Goal: Communication & Community: Answer question/provide support

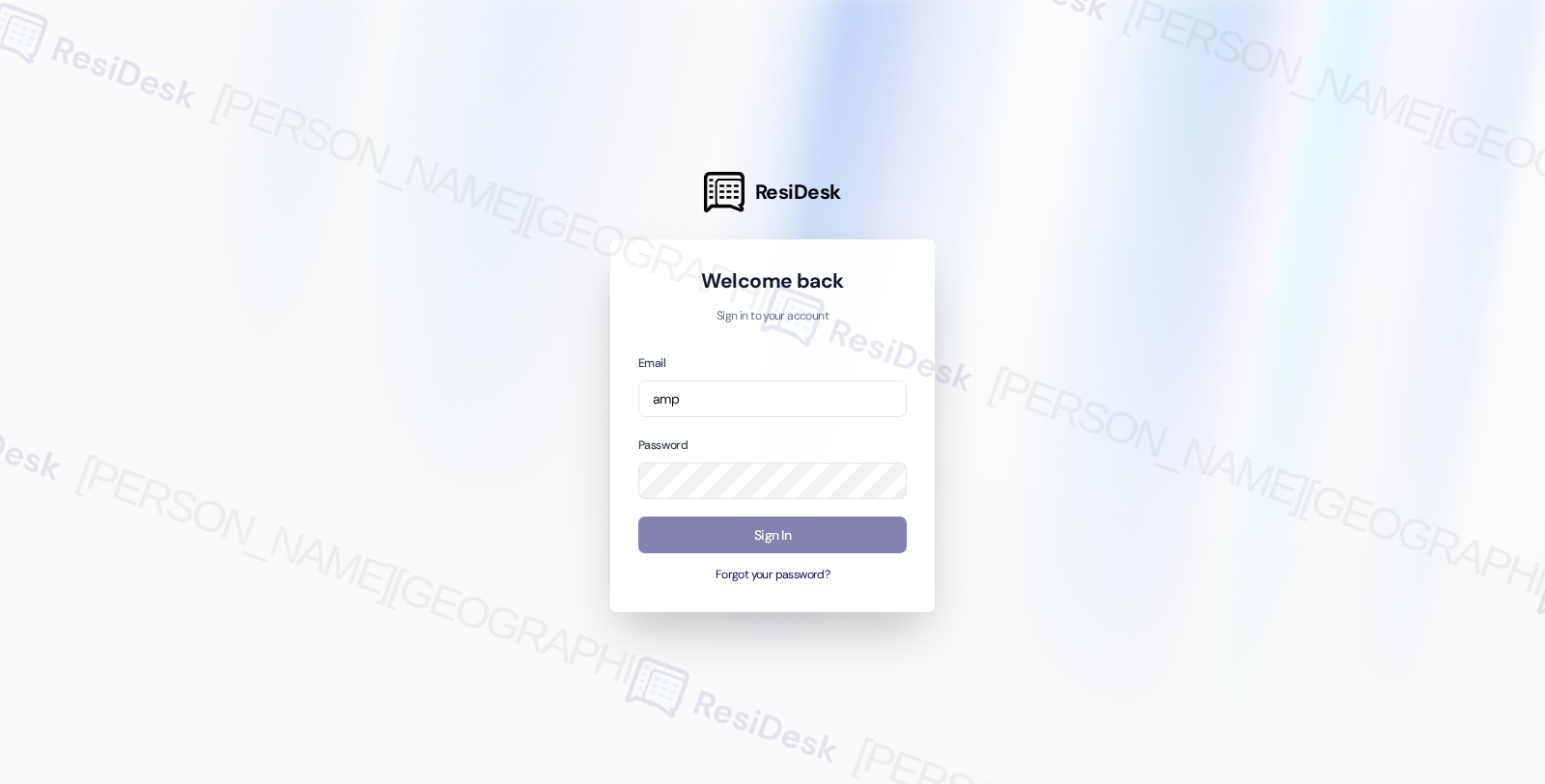
click at [0, 783] on com-1password-button at bounding box center [0, 784] width 0 height 0
type input "[EMAIL_ADDRESS][PERSON_NAME][DOMAIN_NAME]"
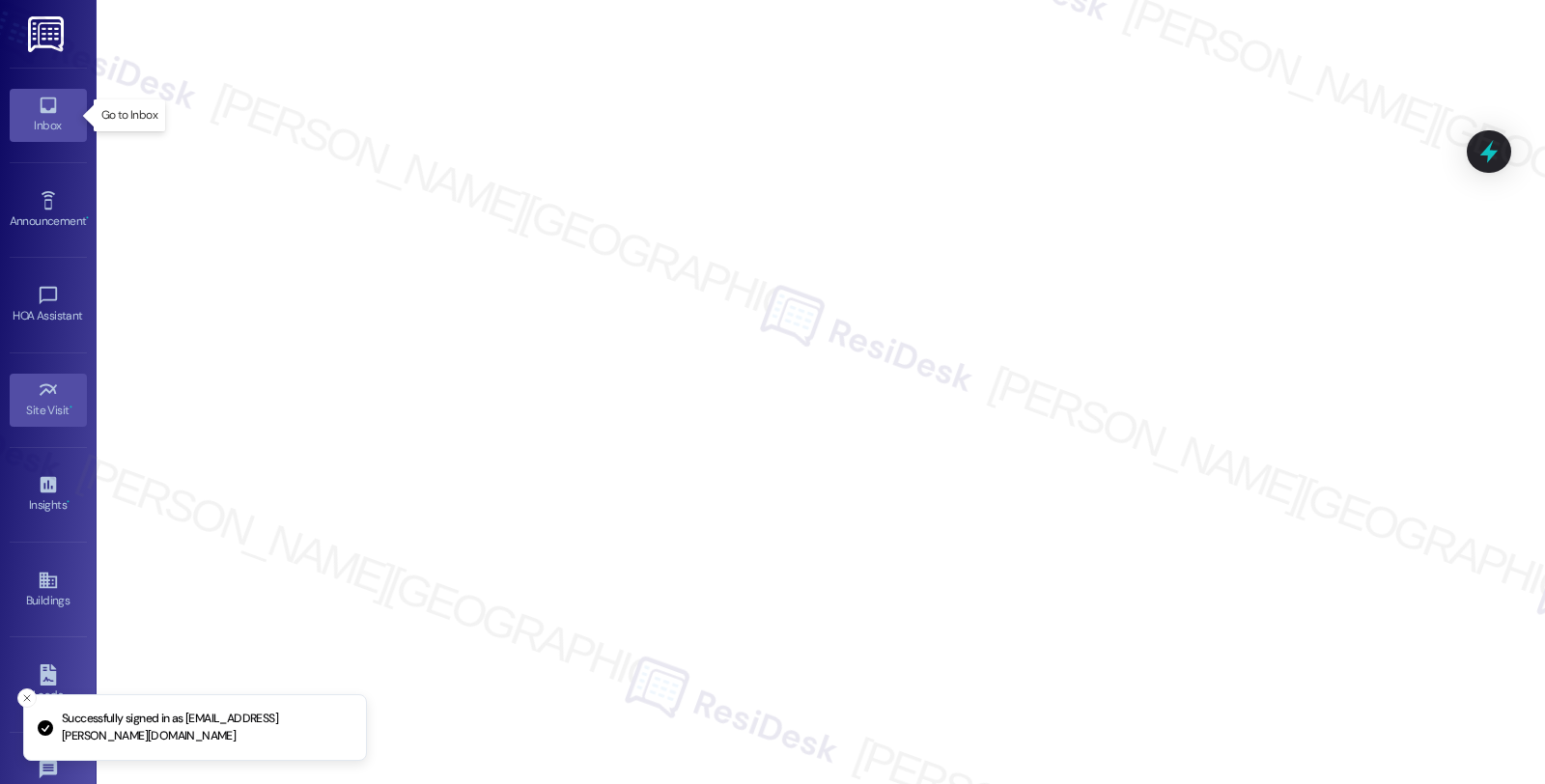
click at [42, 119] on div "Inbox" at bounding box center [49, 126] width 97 height 20
